Goal: Transaction & Acquisition: Download file/media

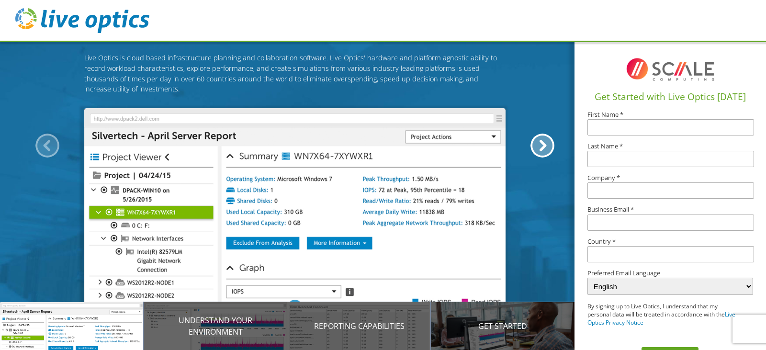
click at [672, 131] on input "text" at bounding box center [670, 127] width 167 height 16
type input "Brian"
type input "Santomauro"
type input "Harborfields Central School District"
type input "santomaurob@harborfieldscsd.org"
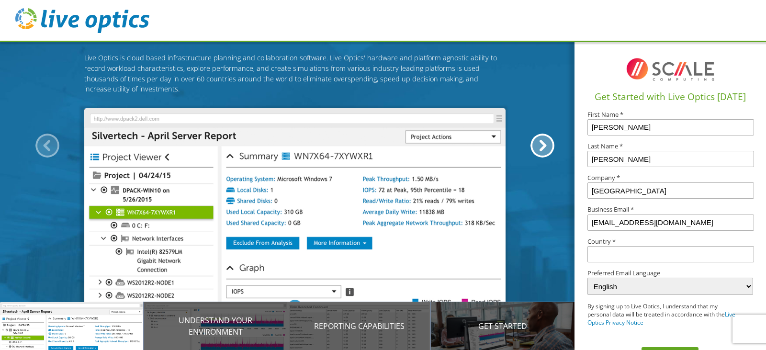
type input "United States"
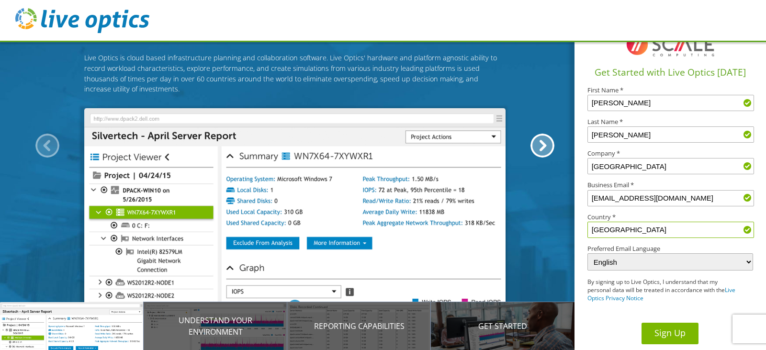
click at [652, 327] on button "Sign Up" at bounding box center [669, 334] width 57 height 22
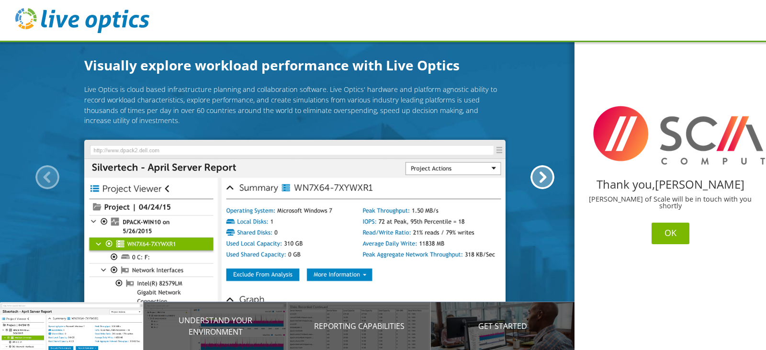
click at [671, 225] on button "OK" at bounding box center [670, 234] width 38 height 22
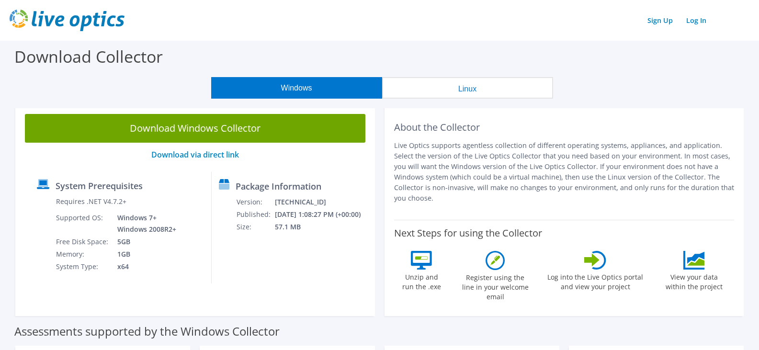
drag, startPoint x: 244, startPoint y: 133, endPoint x: 279, endPoint y: 156, distance: 41.8
click at [244, 133] on link "Download Windows Collector" at bounding box center [195, 128] width 340 height 29
